Goal: Information Seeking & Learning: Learn about a topic

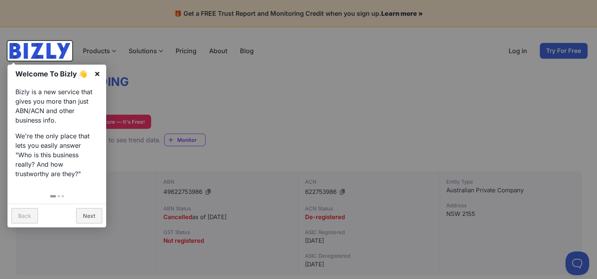
click at [98, 78] on link "×" at bounding box center [97, 74] width 18 height 18
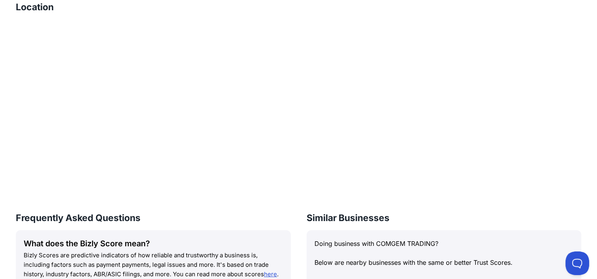
scroll to position [631, 0]
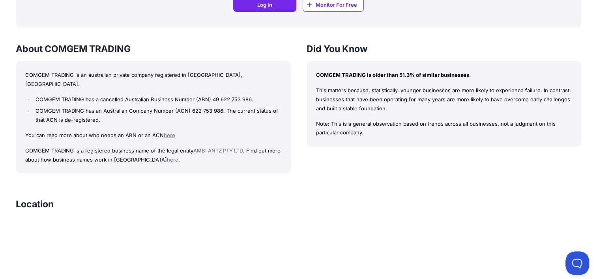
click at [228, 148] on link "AMBI ANTZ PTY LTD" at bounding box center [218, 151] width 50 height 6
